Goal: Transaction & Acquisition: Purchase product/service

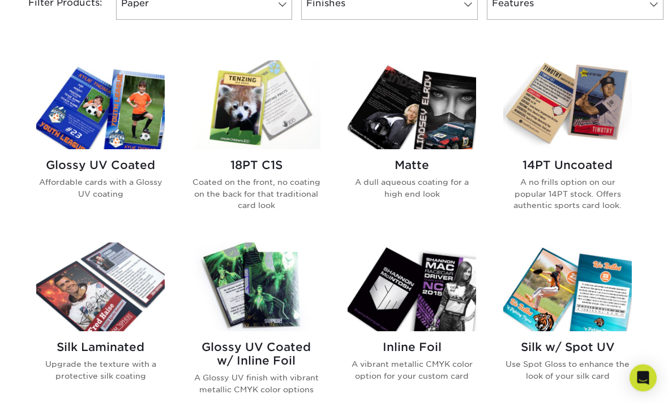
scroll to position [514, 0]
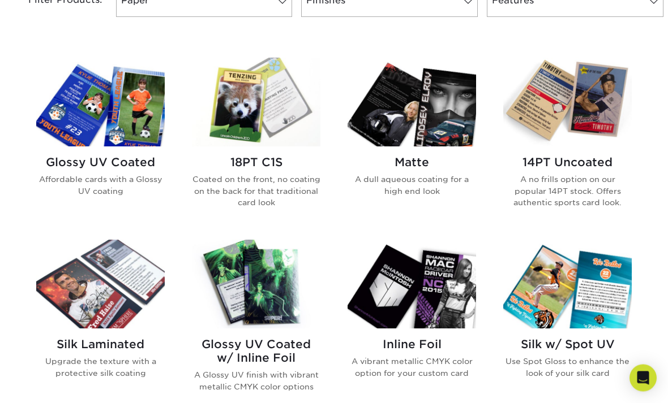
click at [248, 287] on img at bounding box center [256, 284] width 128 height 89
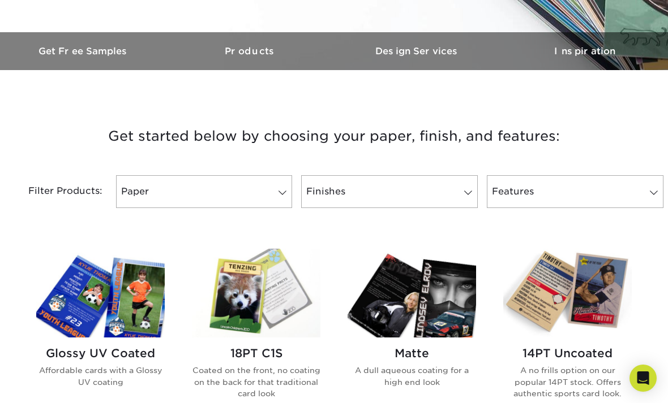
scroll to position [302, 0]
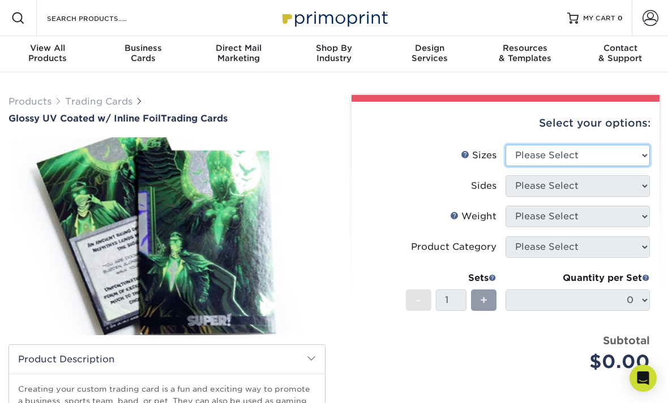
click at [627, 157] on select "Please Select 2.5" x 3.5"" at bounding box center [577, 156] width 144 height 22
select select "2.50x3.50"
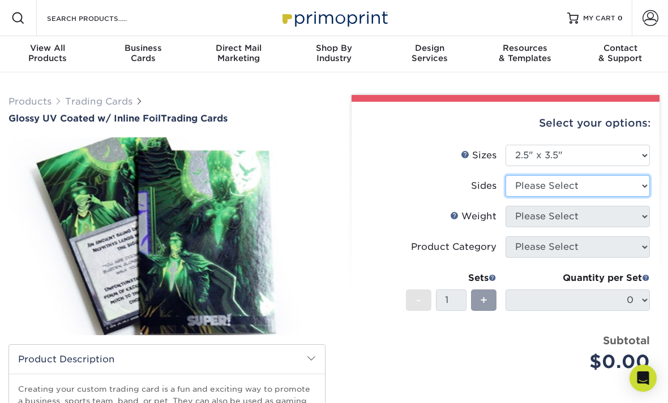
click at [618, 185] on select "Please Select Print Both Sides - Foil Back Only Print Both Sides - Foil Both Si…" at bounding box center [577, 186] width 144 height 22
select select "34527644-b4fd-4ffb-9092-1318eefcd9d9"
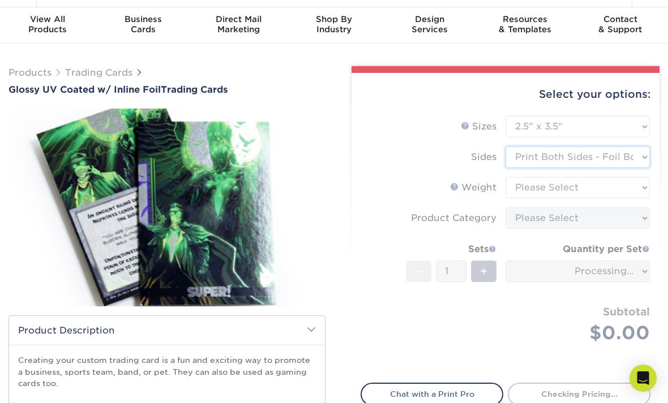
scroll to position [34, 0]
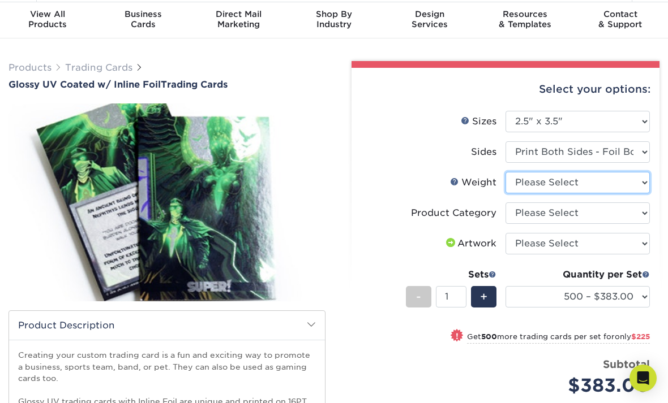
click at [629, 183] on select "Please Select 16PT" at bounding box center [577, 183] width 144 height 22
select select "16PT"
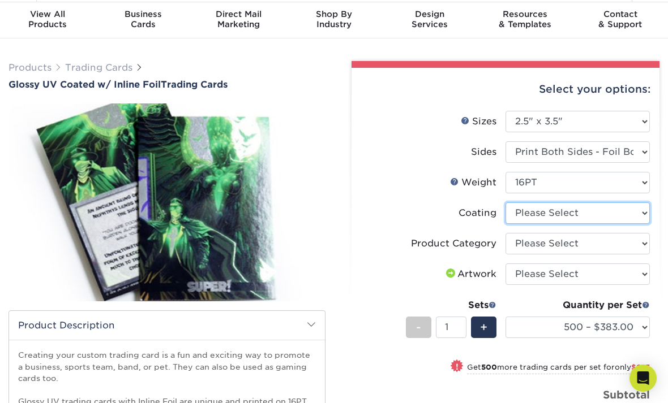
click at [632, 216] on select at bounding box center [577, 214] width 144 height 22
select select "ae367451-b2b8-45df-a344-0f05b6a12993"
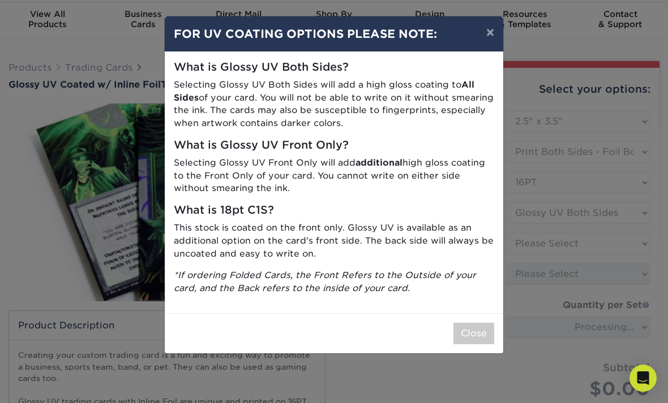
click at [481, 327] on button "Close" at bounding box center [473, 334] width 41 height 22
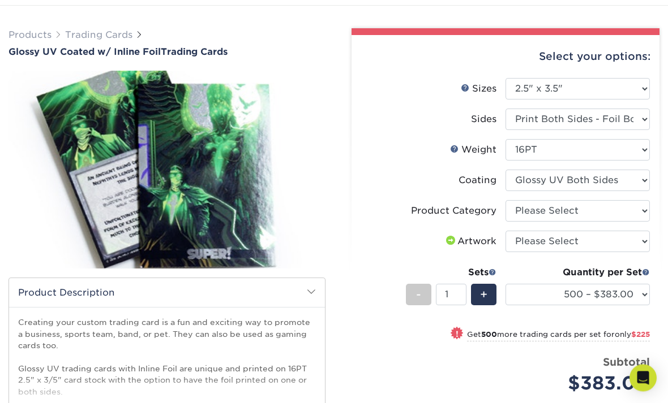
scroll to position [68, 0]
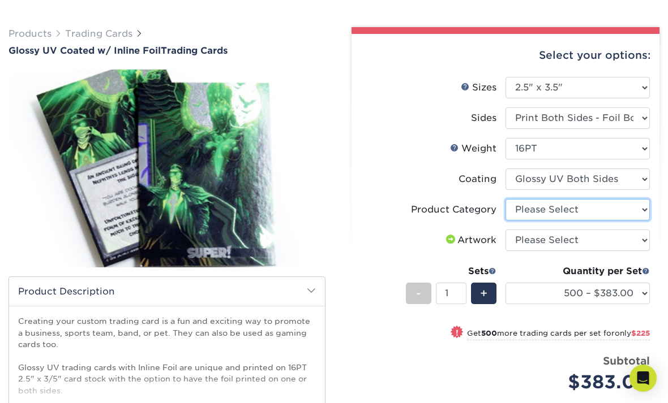
click at [638, 208] on select "Please Select Trading Cards" at bounding box center [577, 210] width 144 height 22
select select "c2f9bce9-36c2-409d-b101-c29d9d031e18"
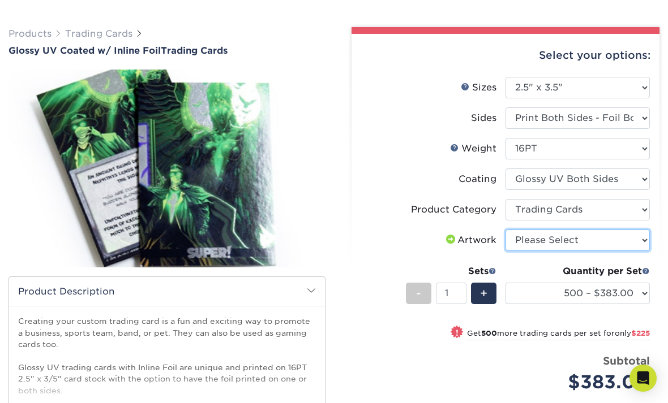
click at [625, 243] on select "Please Select I will upload files I need a design - $100" at bounding box center [577, 241] width 144 height 22
select select "upload"
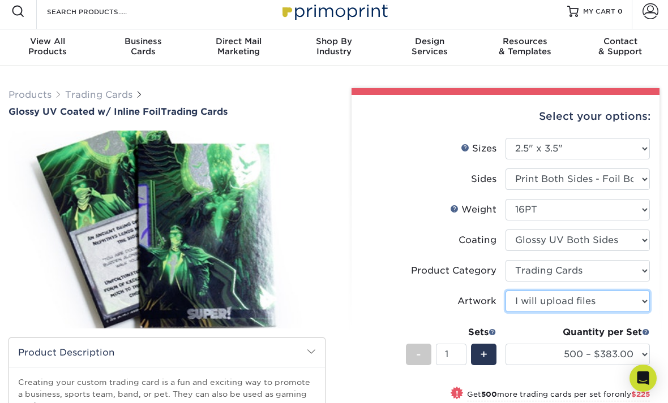
scroll to position [0, 0]
